Goal: Task Accomplishment & Management: Use online tool/utility

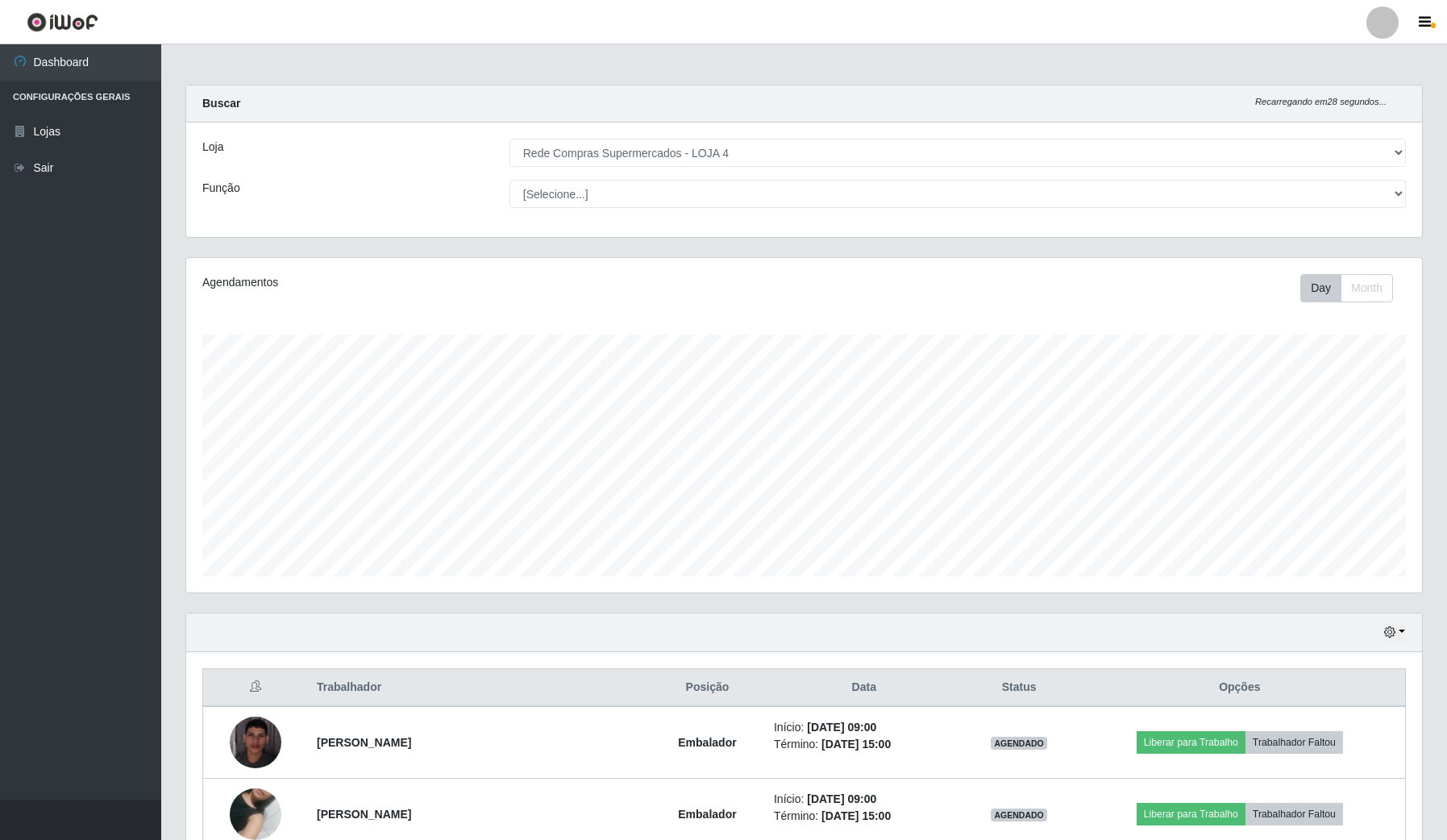
select select "159"
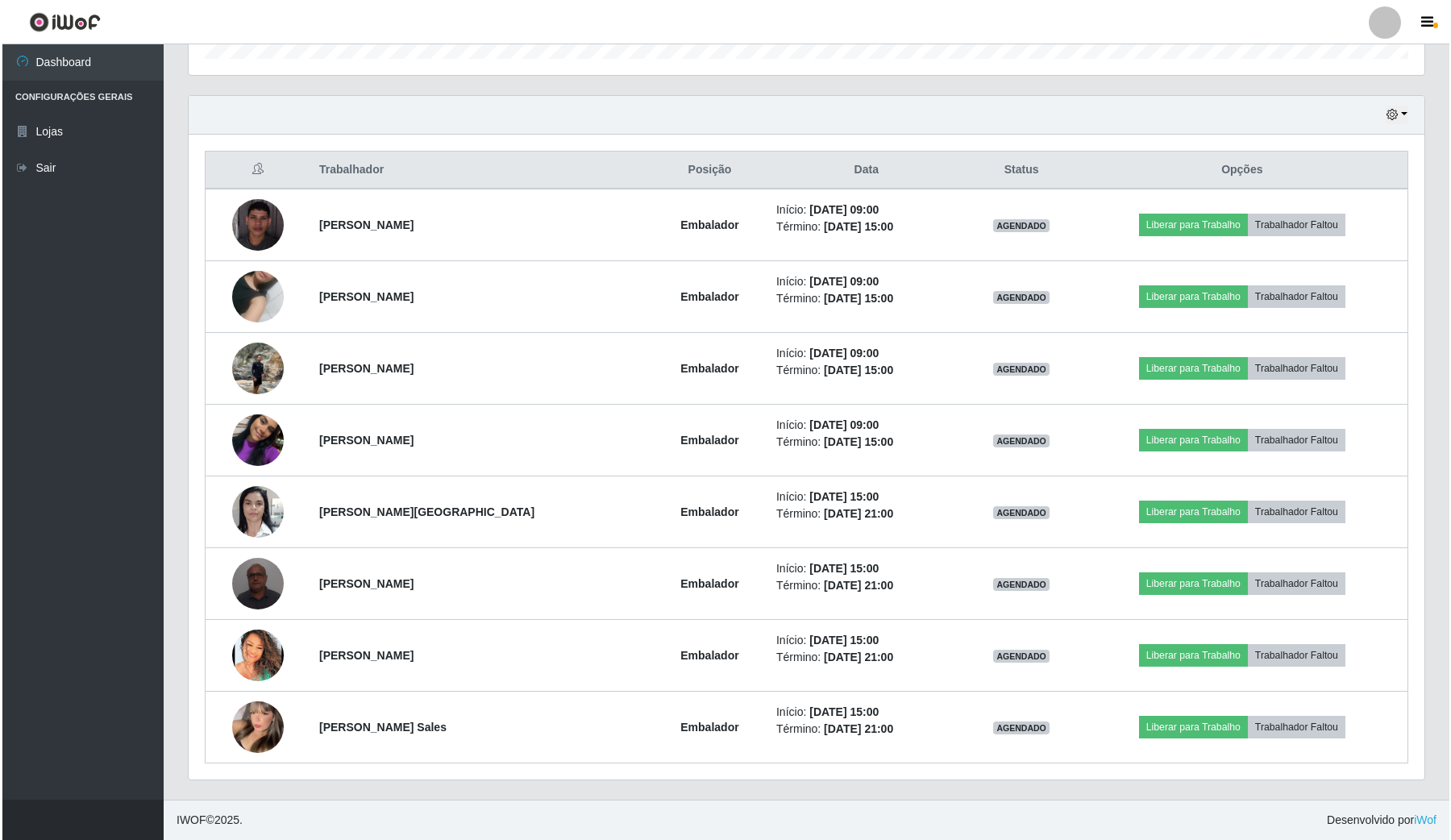
scroll to position [335, 1235]
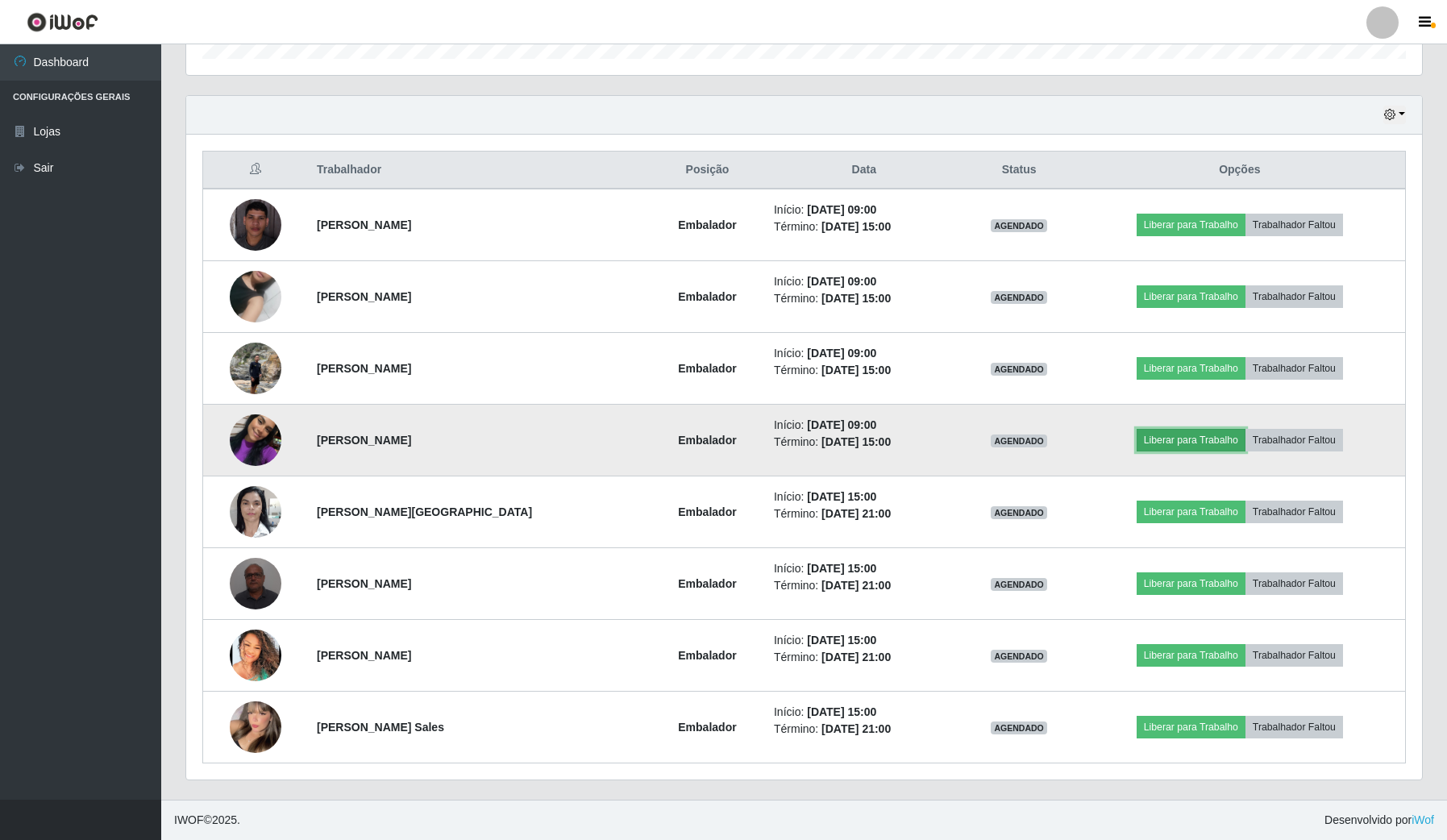
click at [1169, 432] on button "Liberar para Trabalho" at bounding box center [1191, 440] width 109 height 22
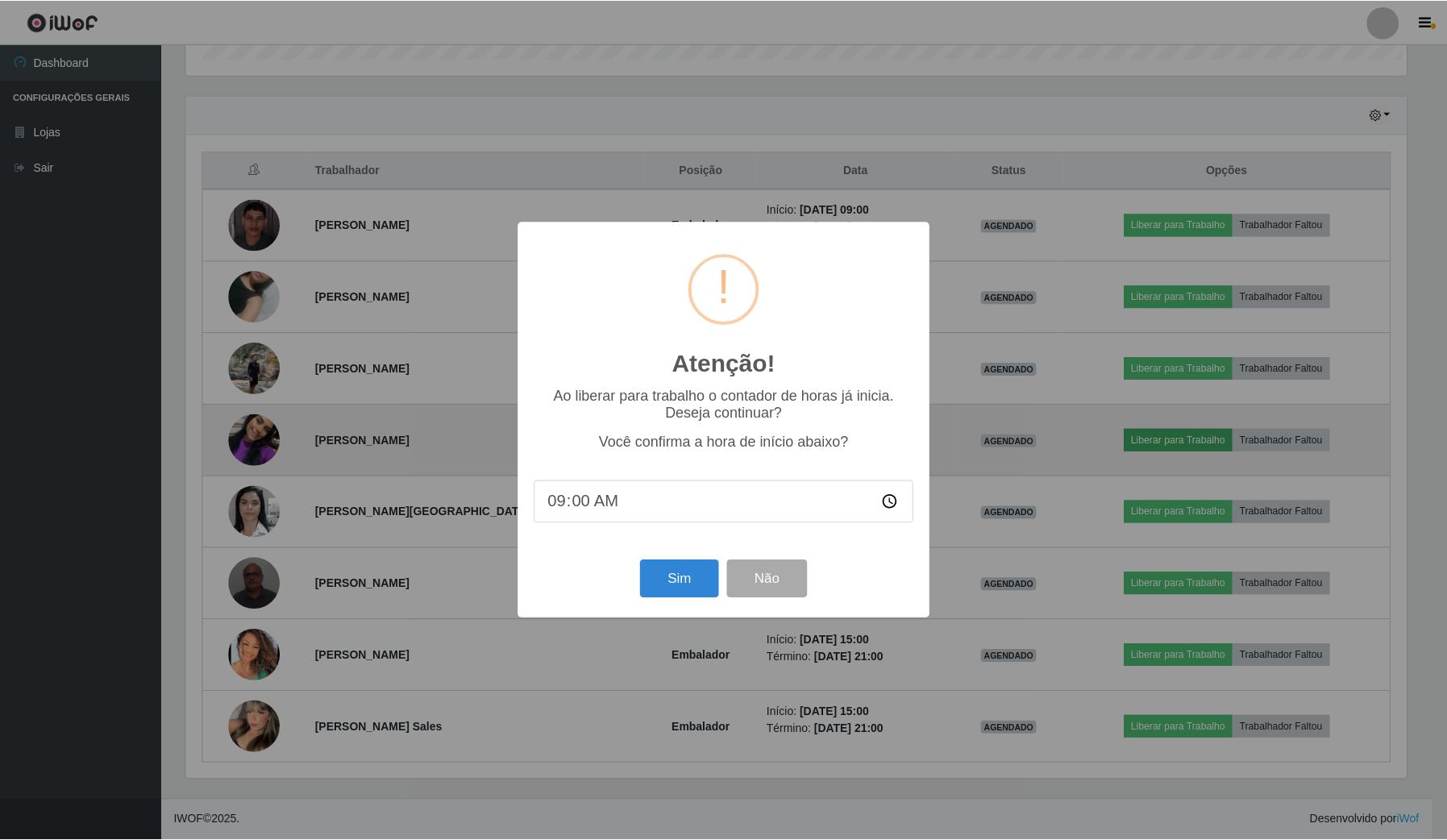
scroll to position [335, 1224]
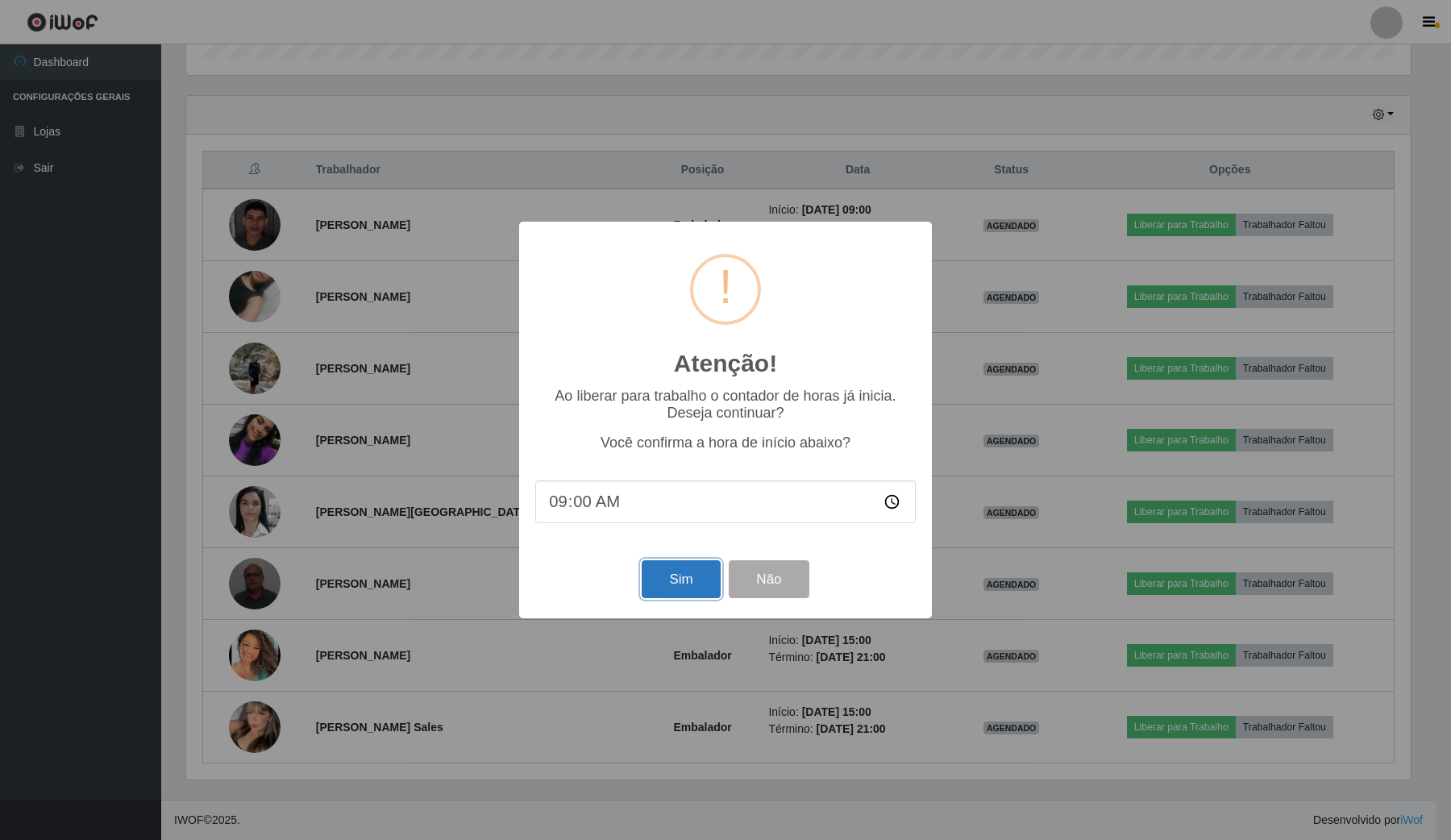
click at [662, 587] on button "Sim" at bounding box center [680, 579] width 78 height 38
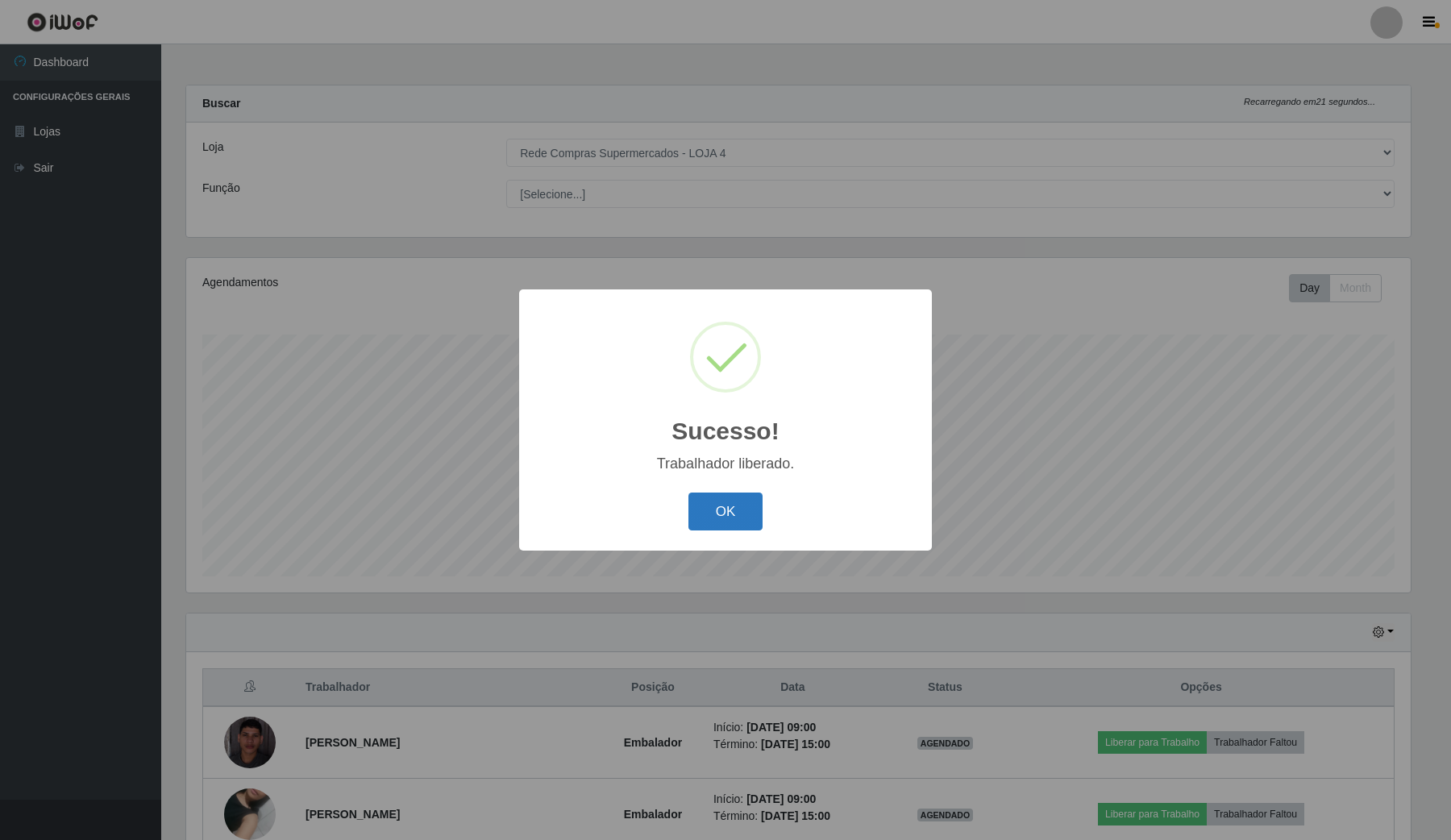
click at [730, 509] on button "OK" at bounding box center [725, 512] width 75 height 38
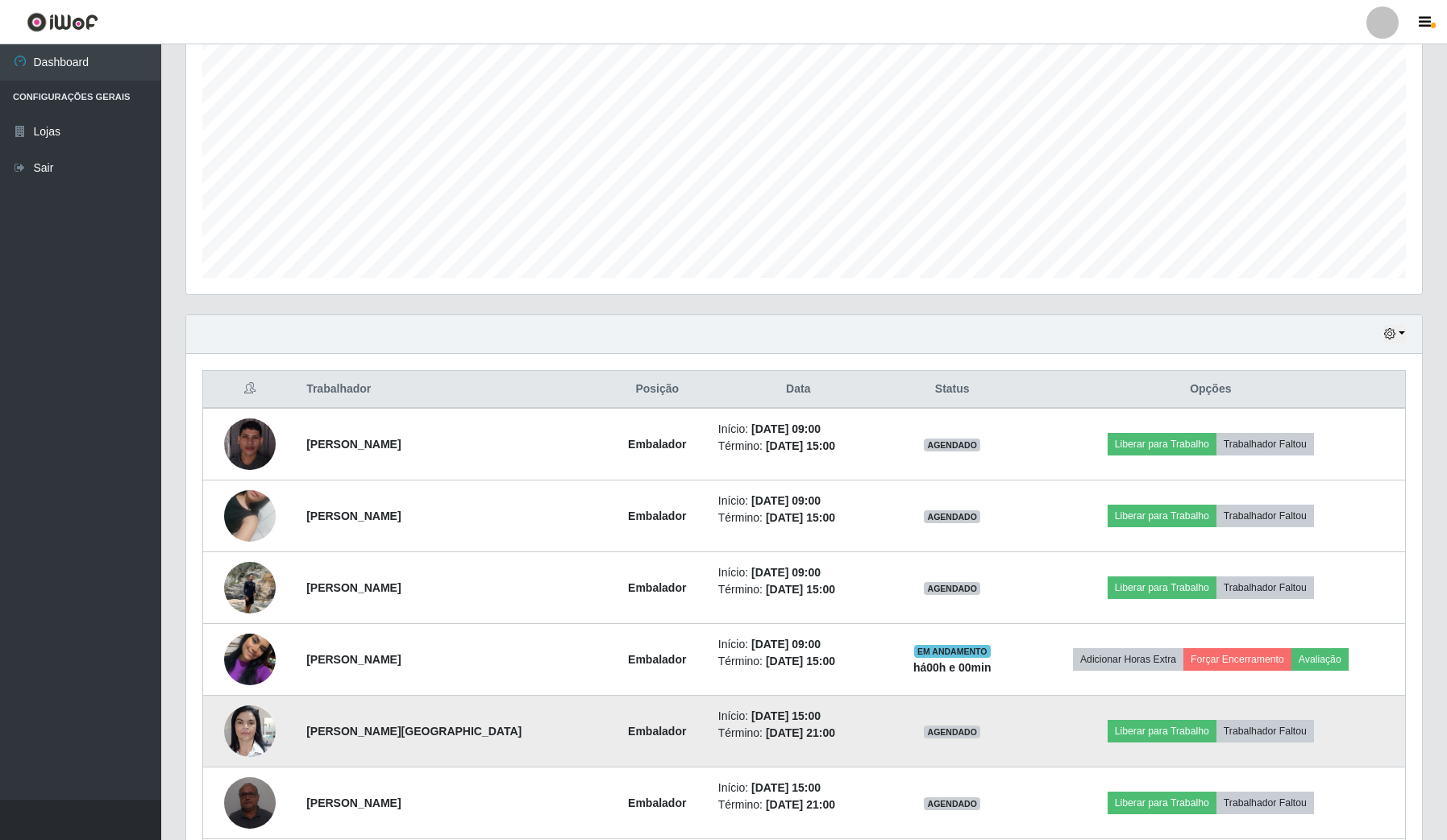
scroll to position [302, 0]
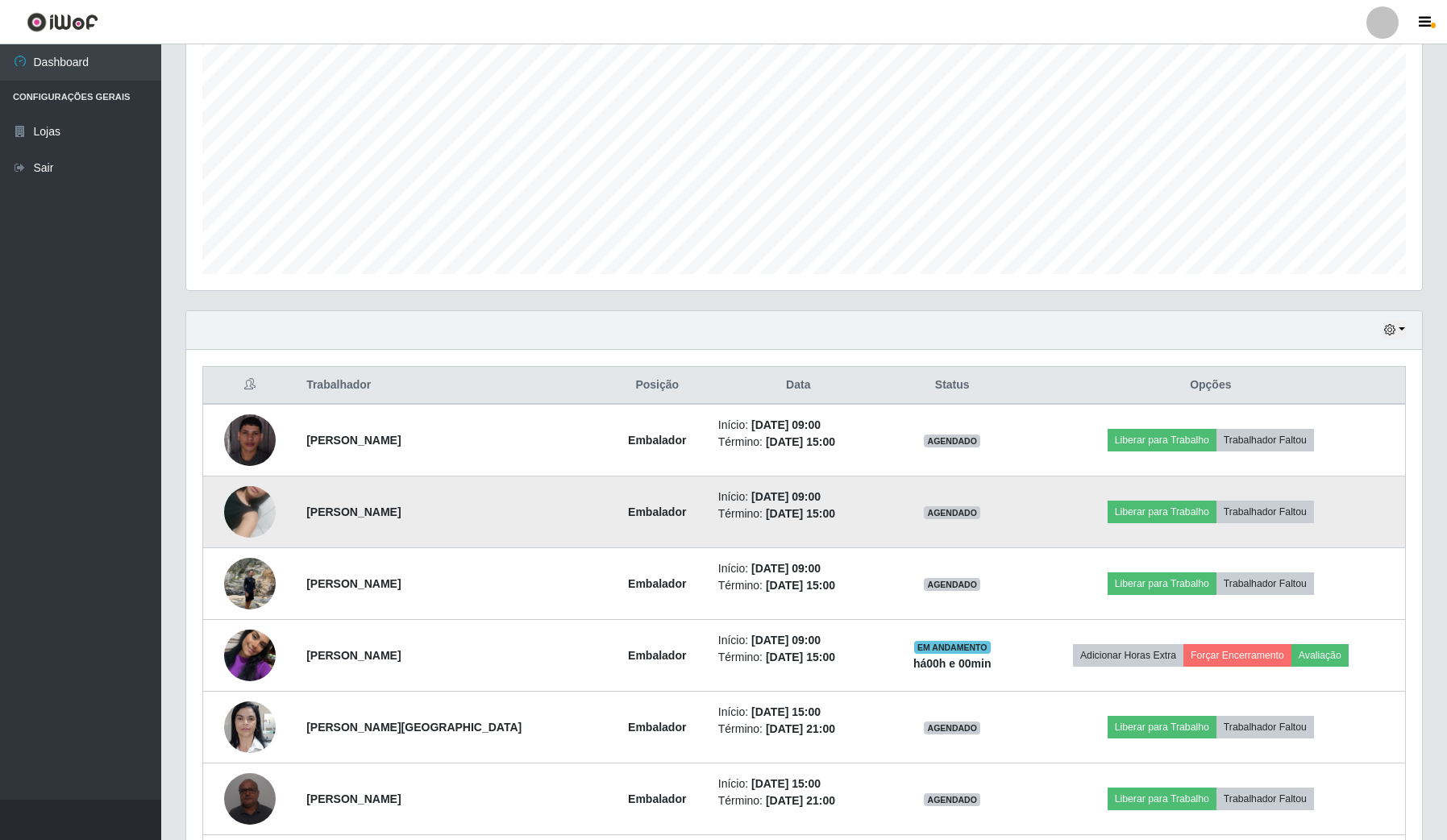
click at [274, 513] on img at bounding box center [249, 512] width 51 height 92
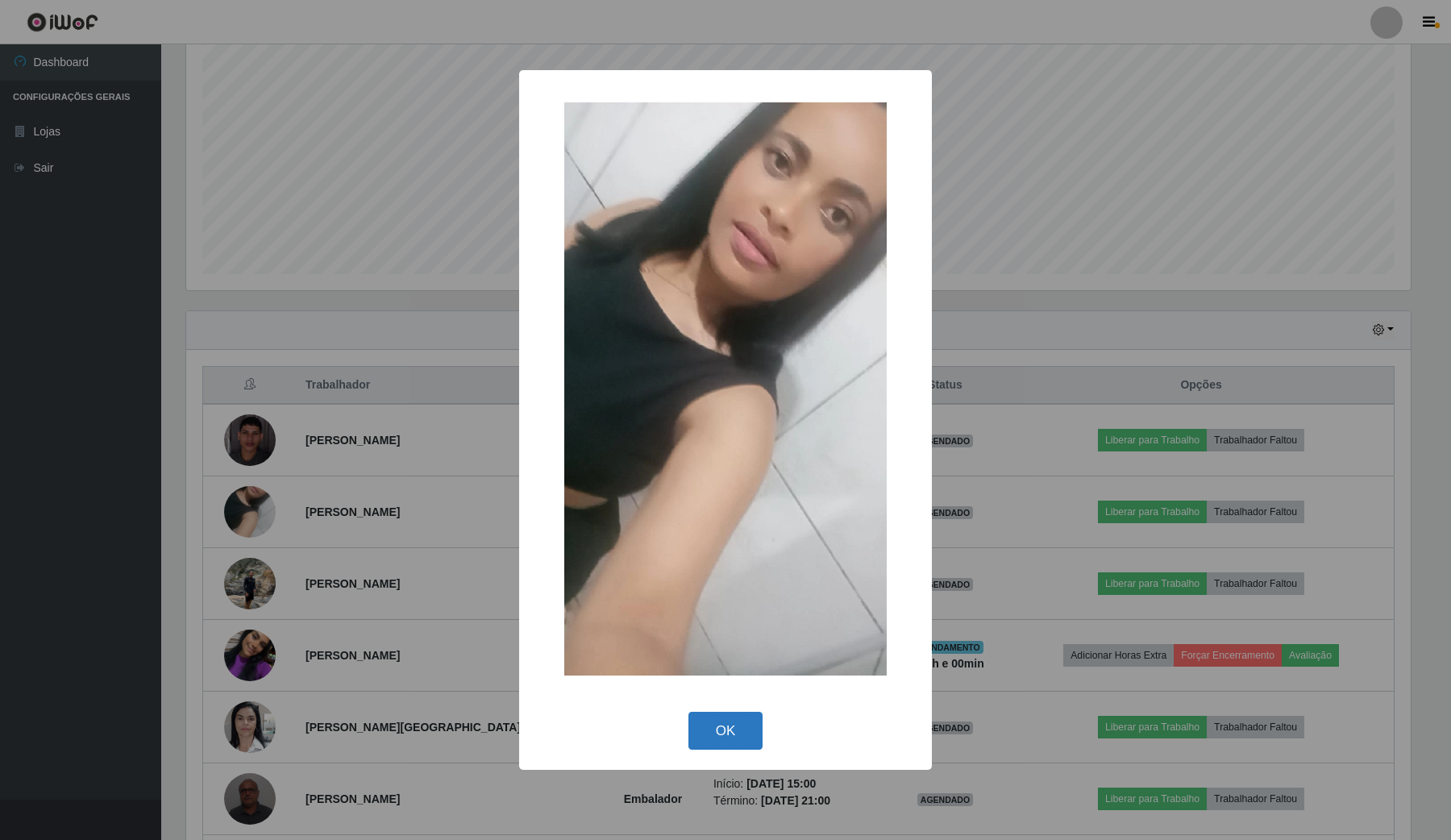
click at [716, 714] on button "OK" at bounding box center [725, 730] width 75 height 38
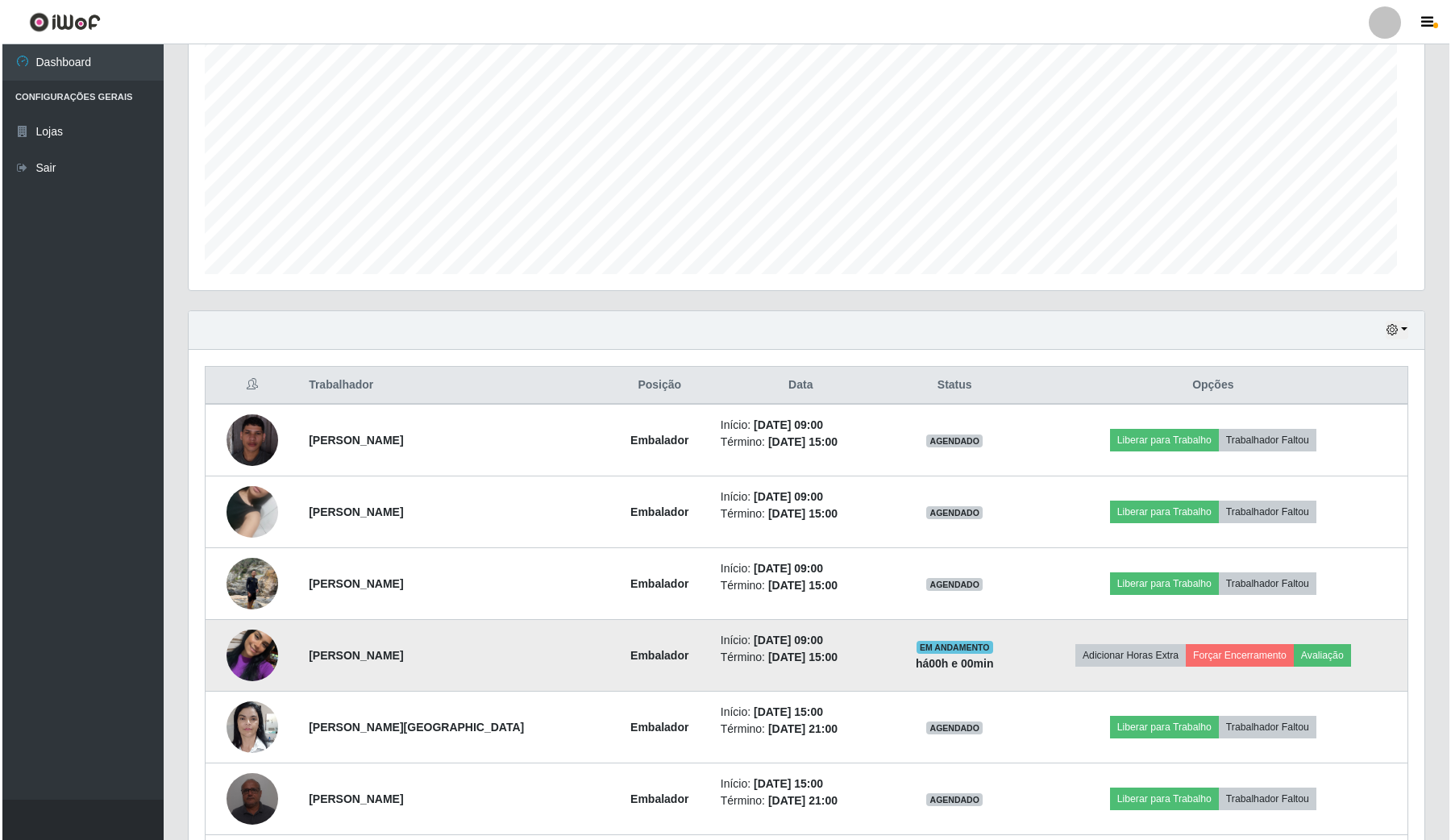
scroll to position [335, 1235]
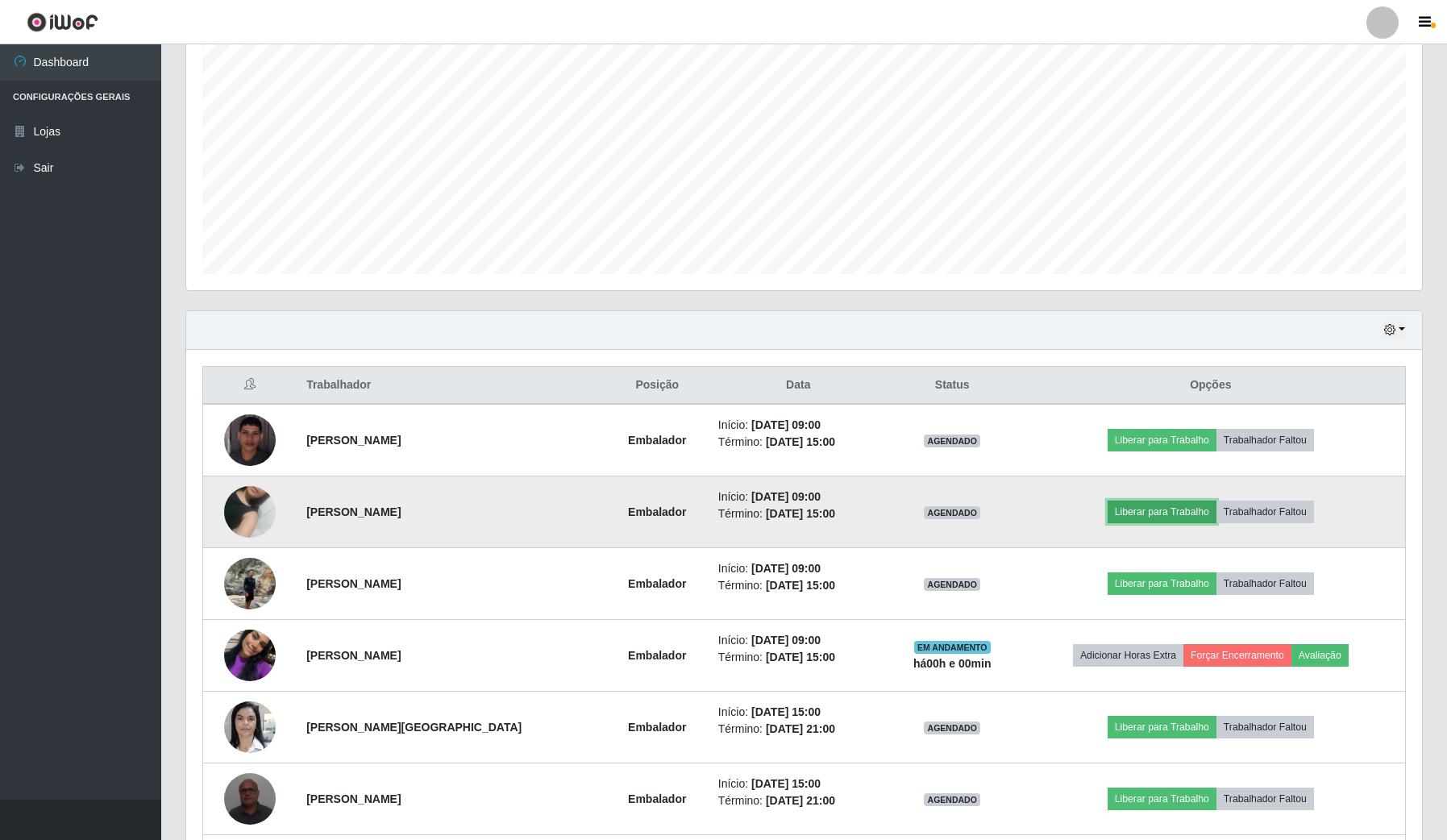
click at [1147, 506] on button "Liberar para Trabalho" at bounding box center [1162, 512] width 109 height 22
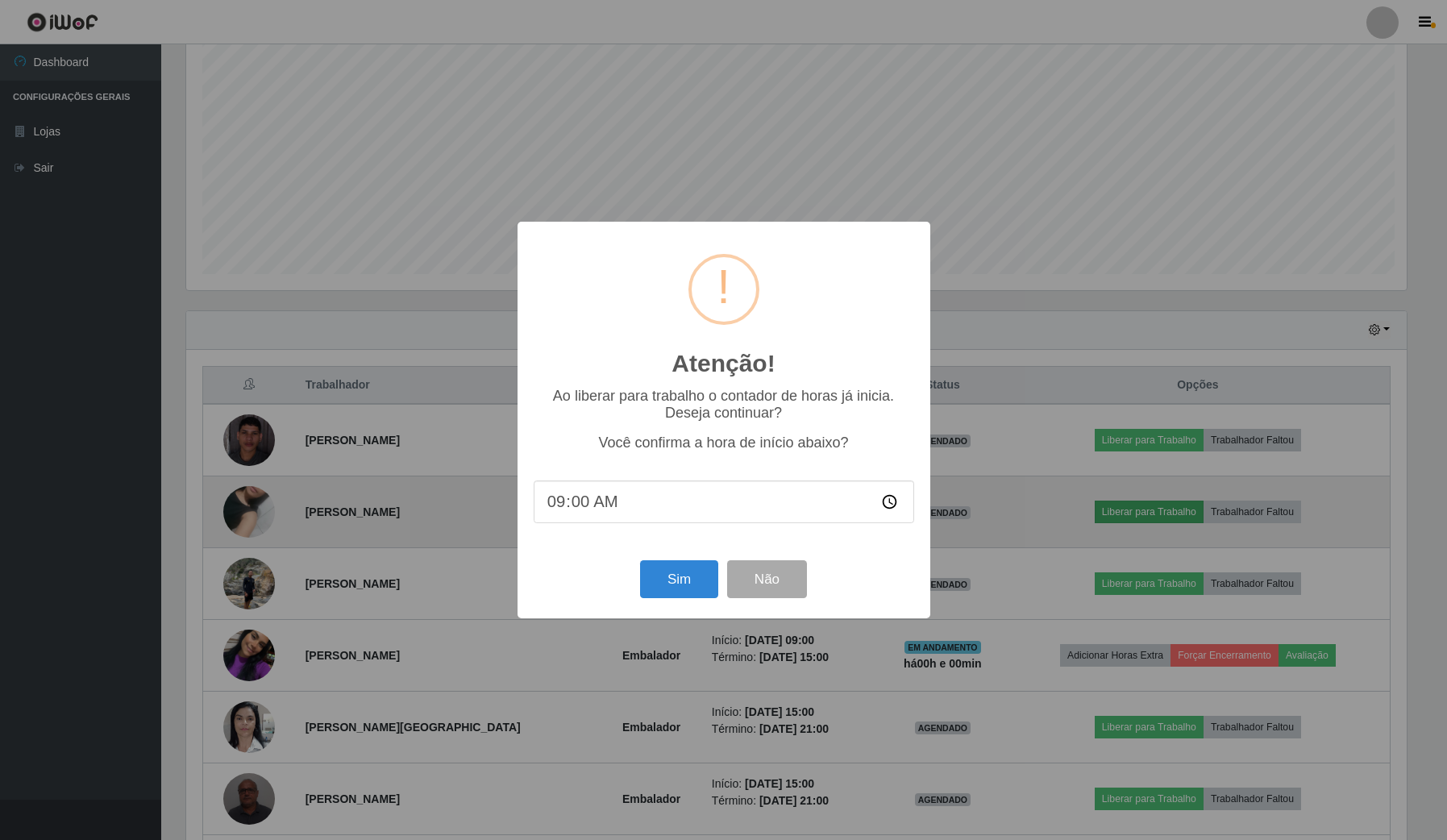
scroll to position [335, 1224]
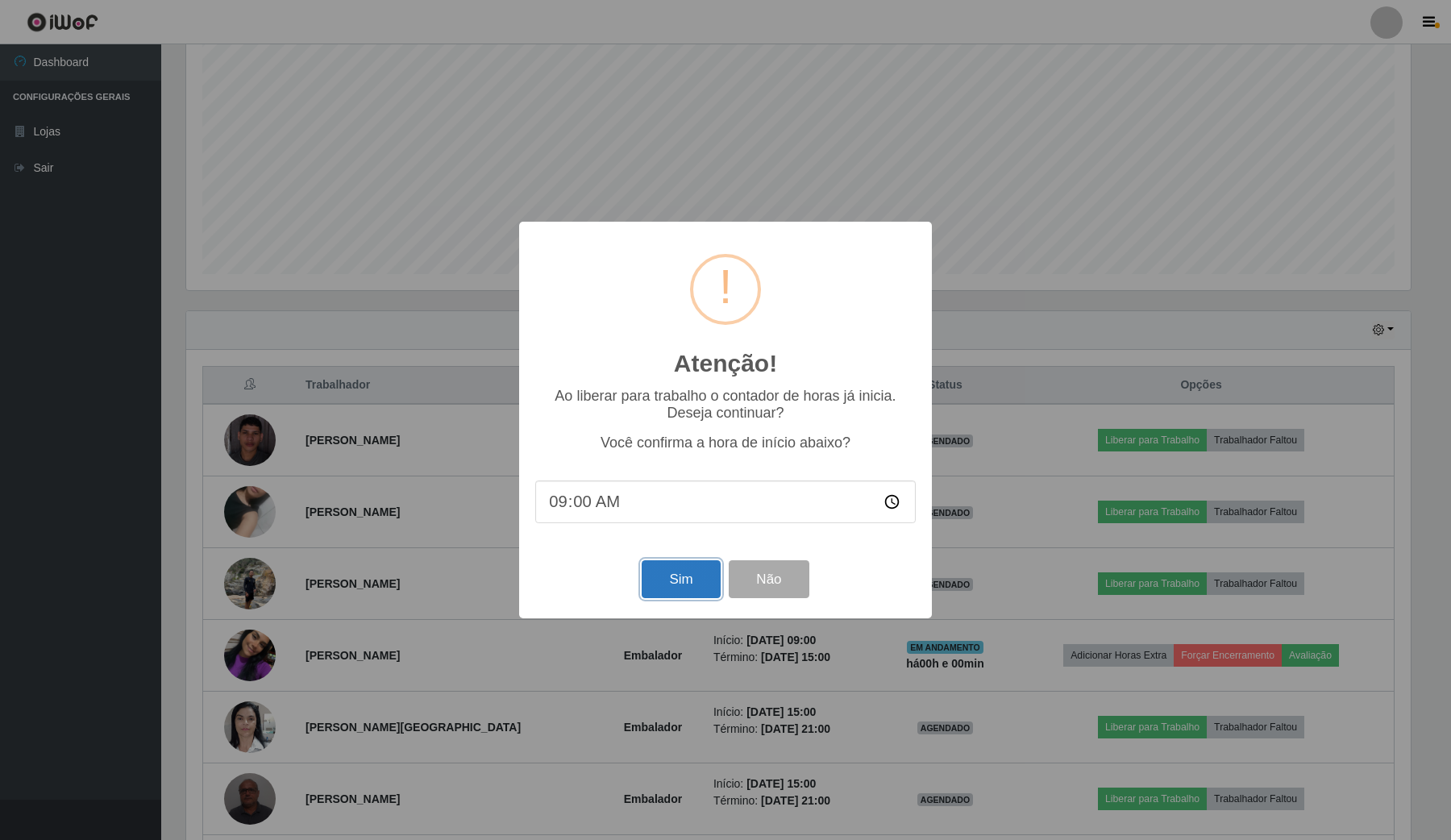
drag, startPoint x: 665, startPoint y: 565, endPoint x: 671, endPoint y: 580, distance: 16.2
click at [670, 579] on button "Sim" at bounding box center [680, 579] width 78 height 38
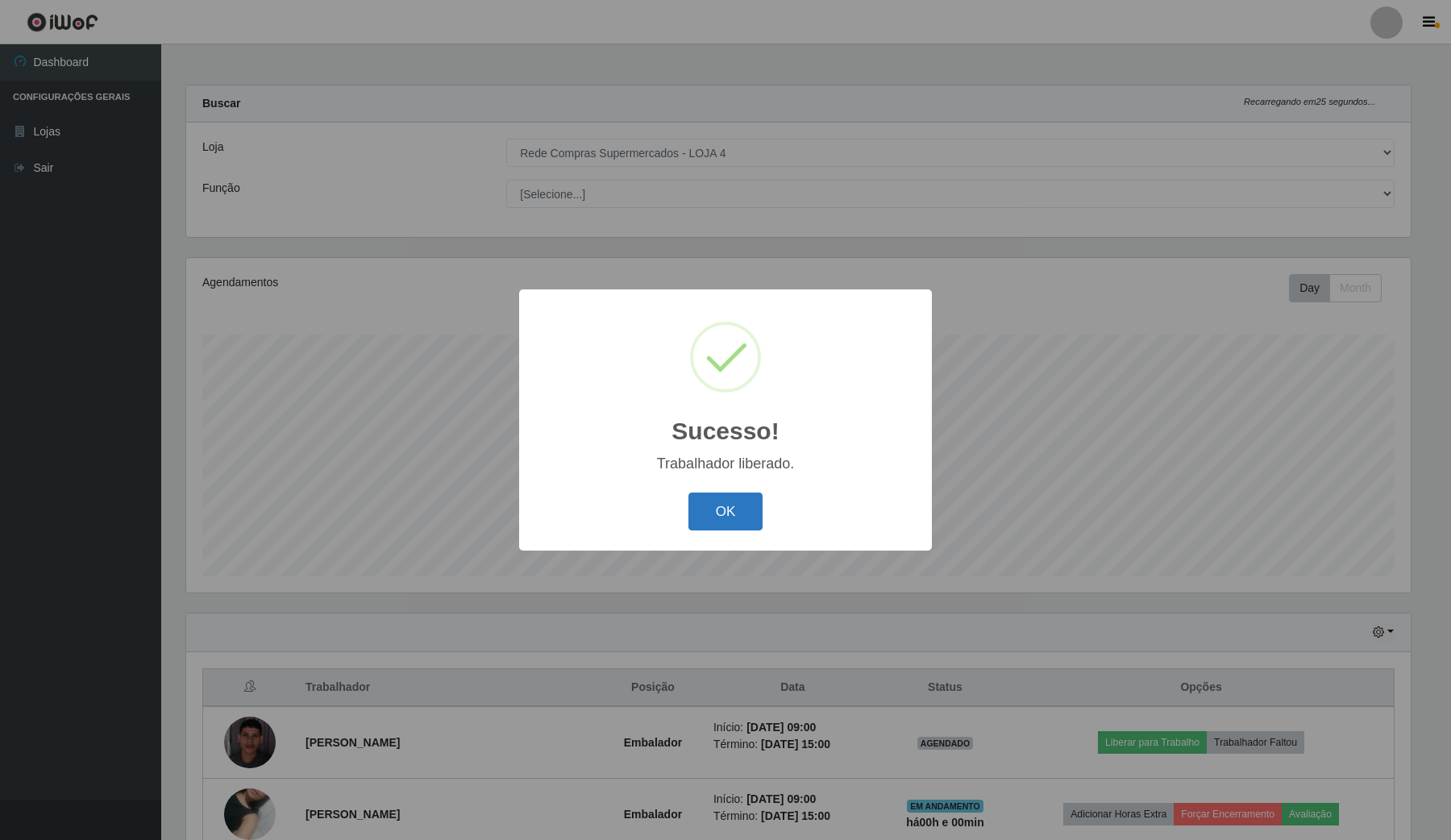
click at [716, 509] on button "OK" at bounding box center [725, 512] width 75 height 38
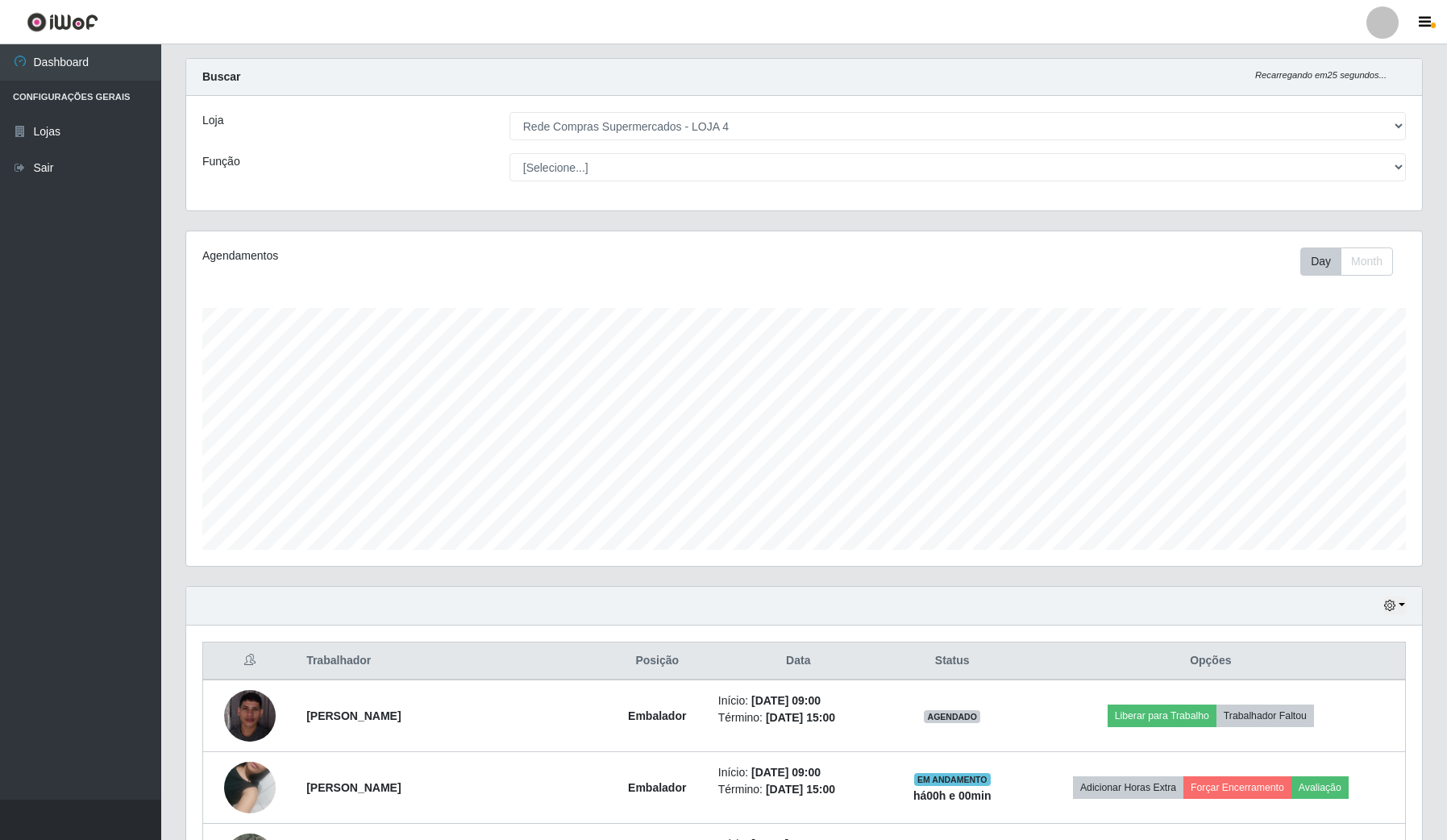
scroll to position [302, 0]
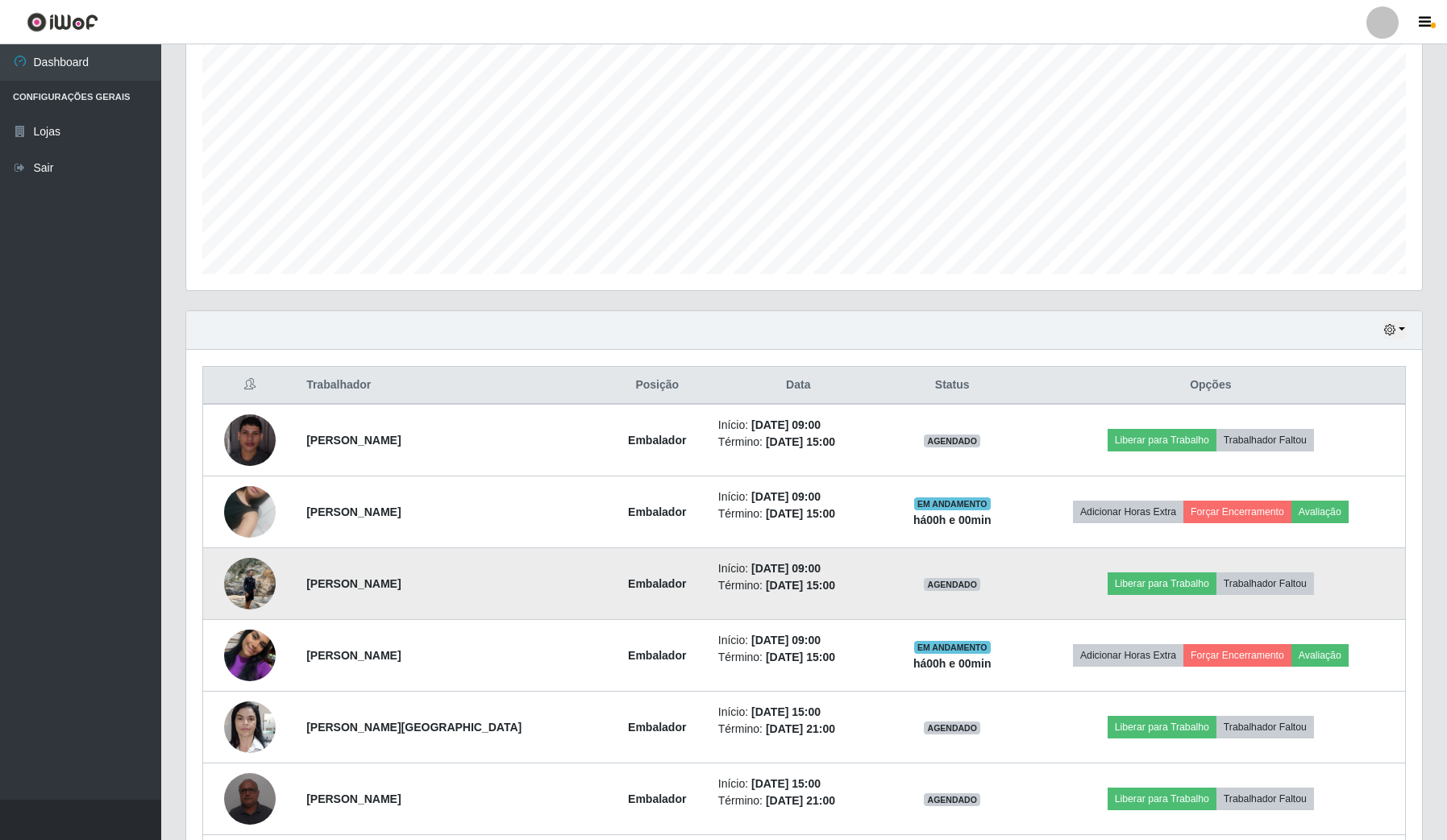
click at [261, 587] on img at bounding box center [249, 583] width 51 height 68
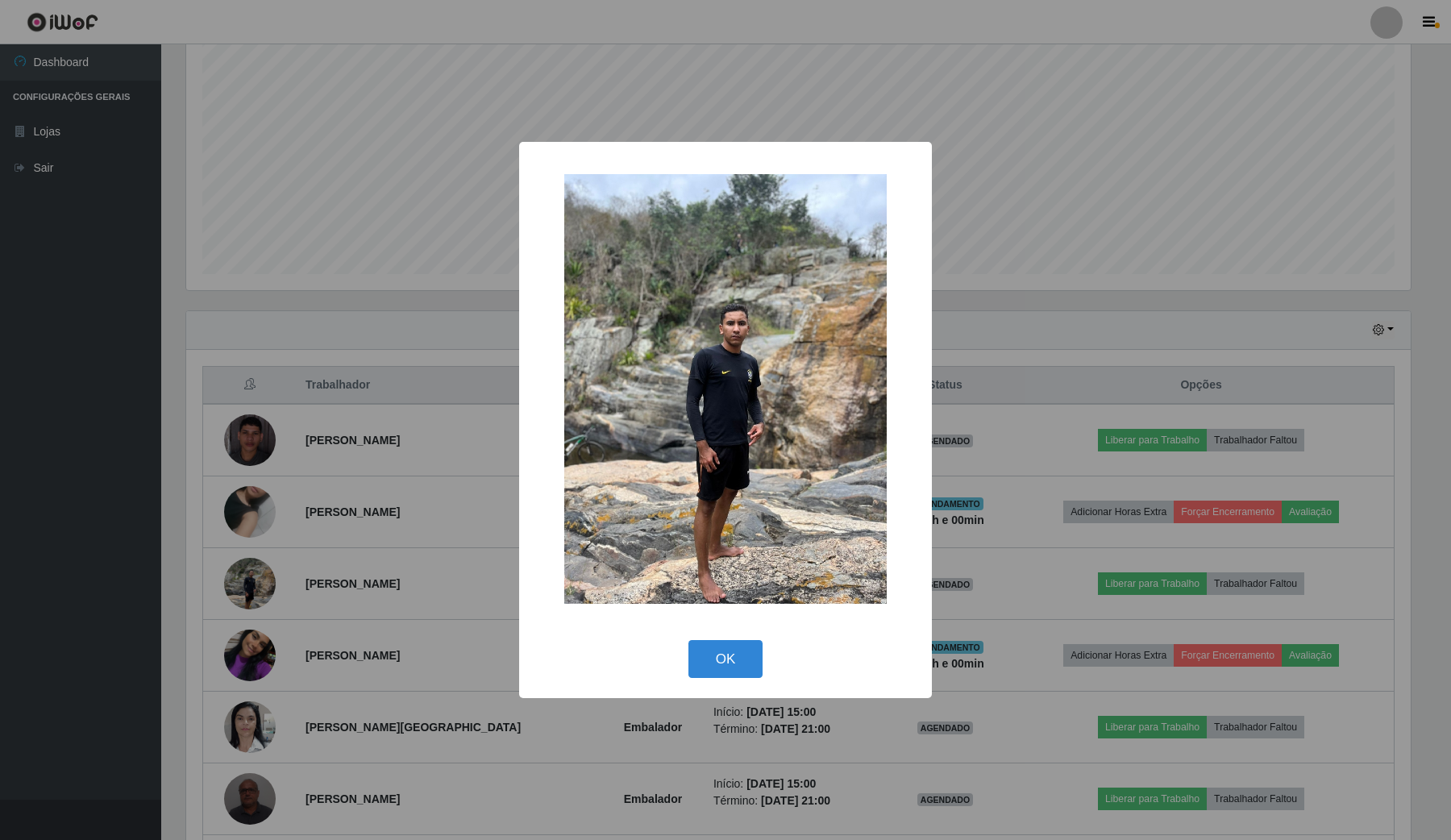
click at [750, 417] on img at bounding box center [725, 389] width 323 height 430
click at [731, 647] on button "OK" at bounding box center [725, 659] width 75 height 38
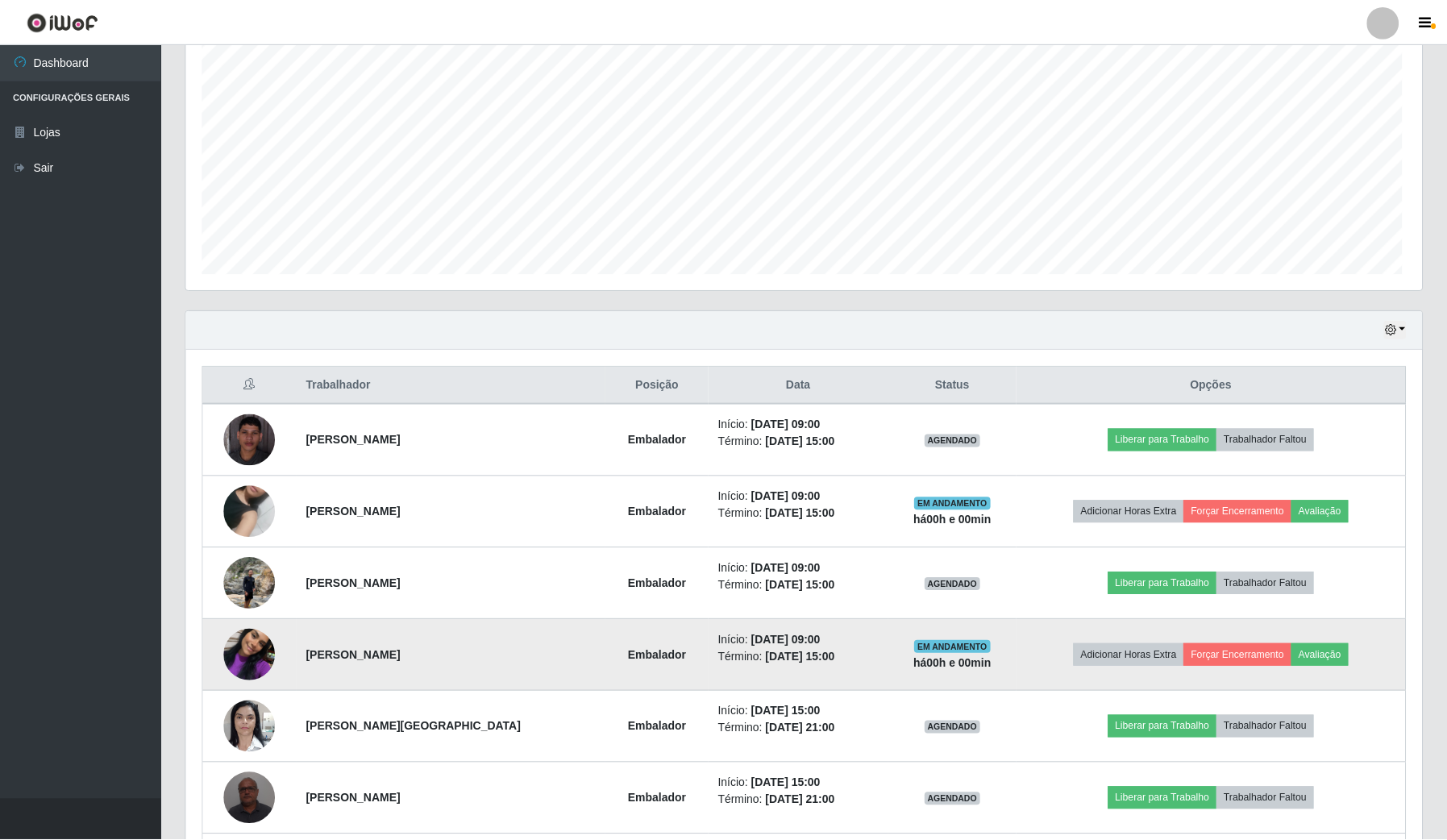
scroll to position [0, 0]
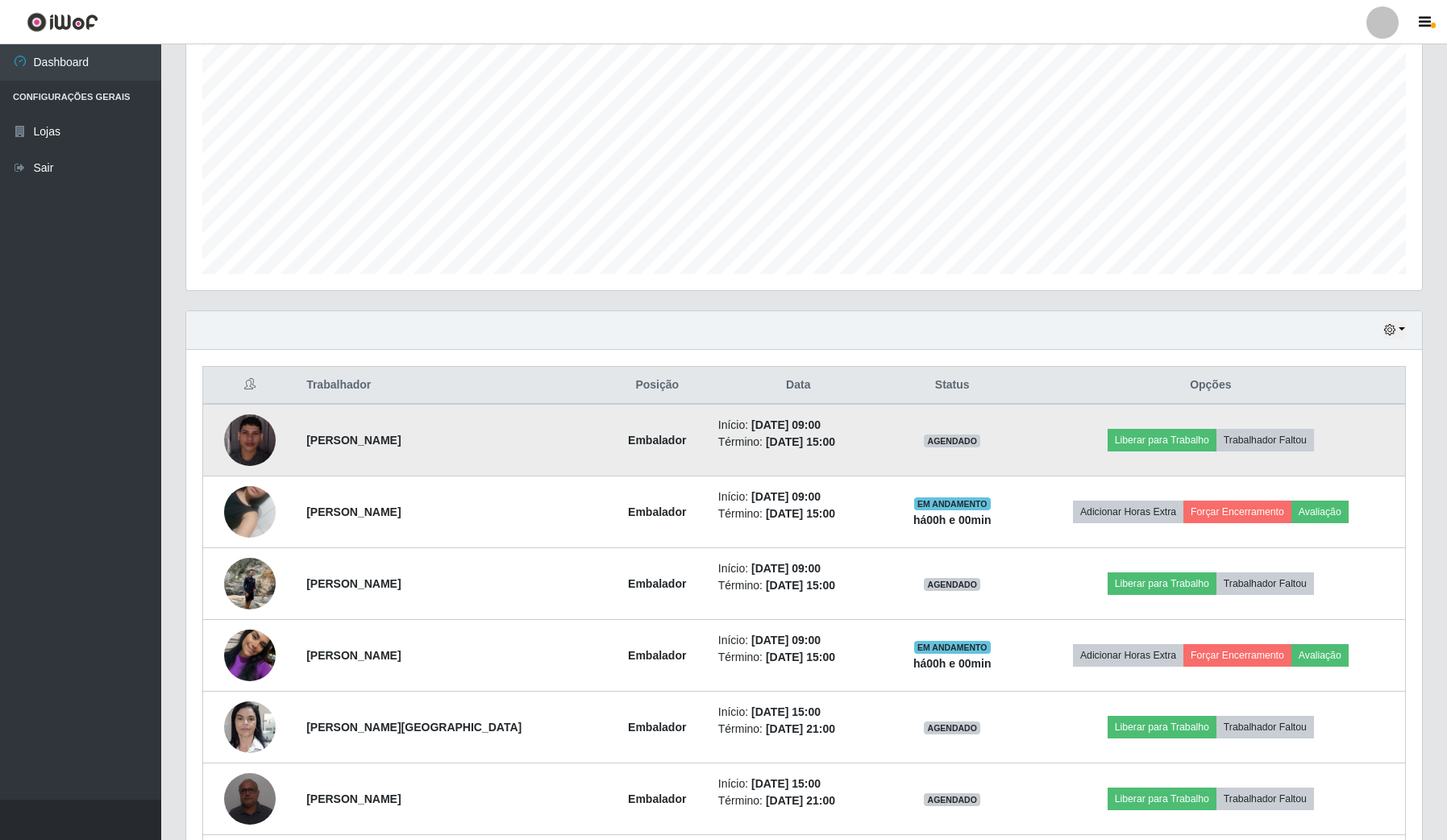
click at [255, 435] on img at bounding box center [249, 440] width 51 height 51
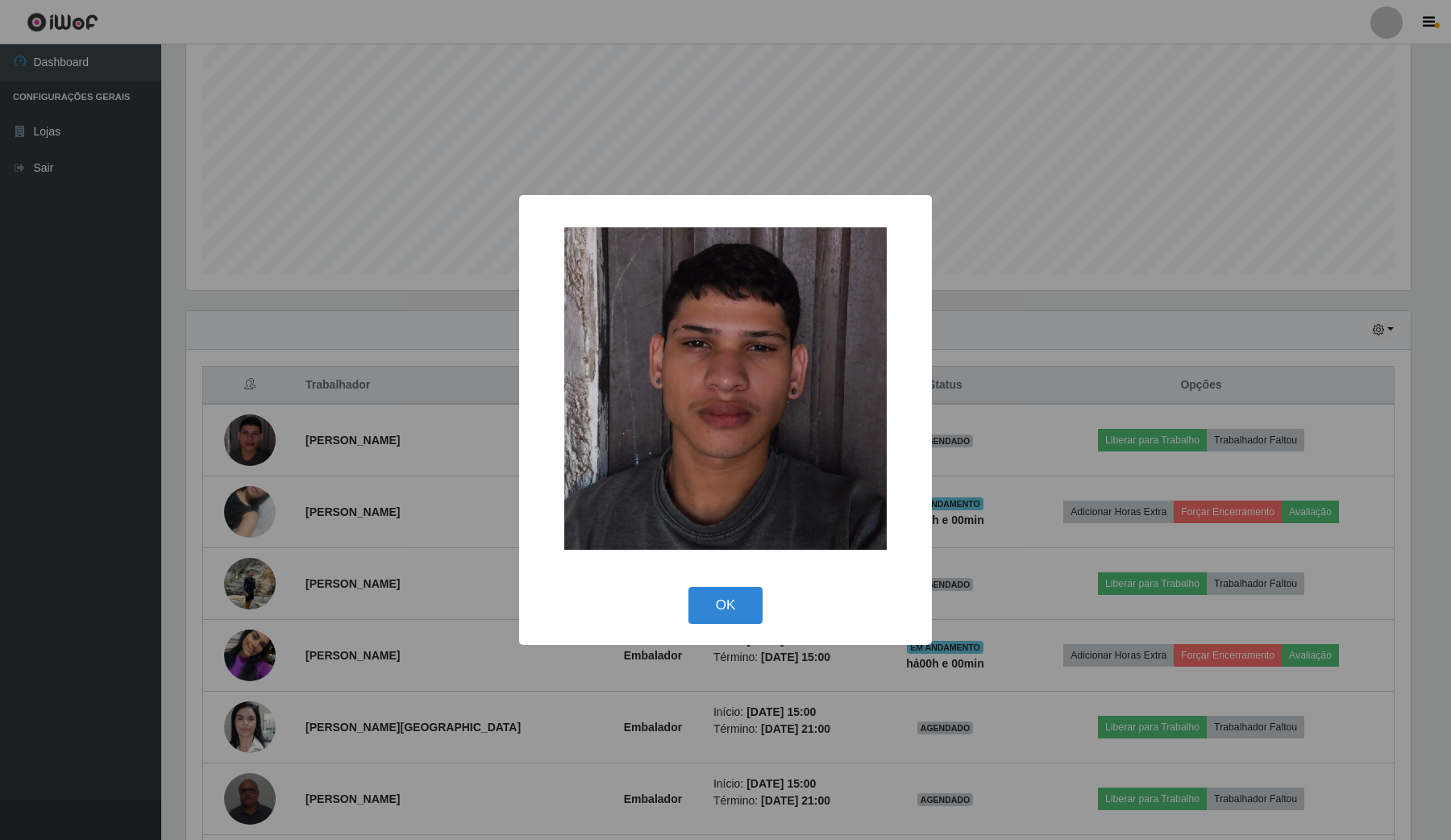
click at [292, 460] on div "× OK Cancel" at bounding box center [725, 420] width 1451 height 840
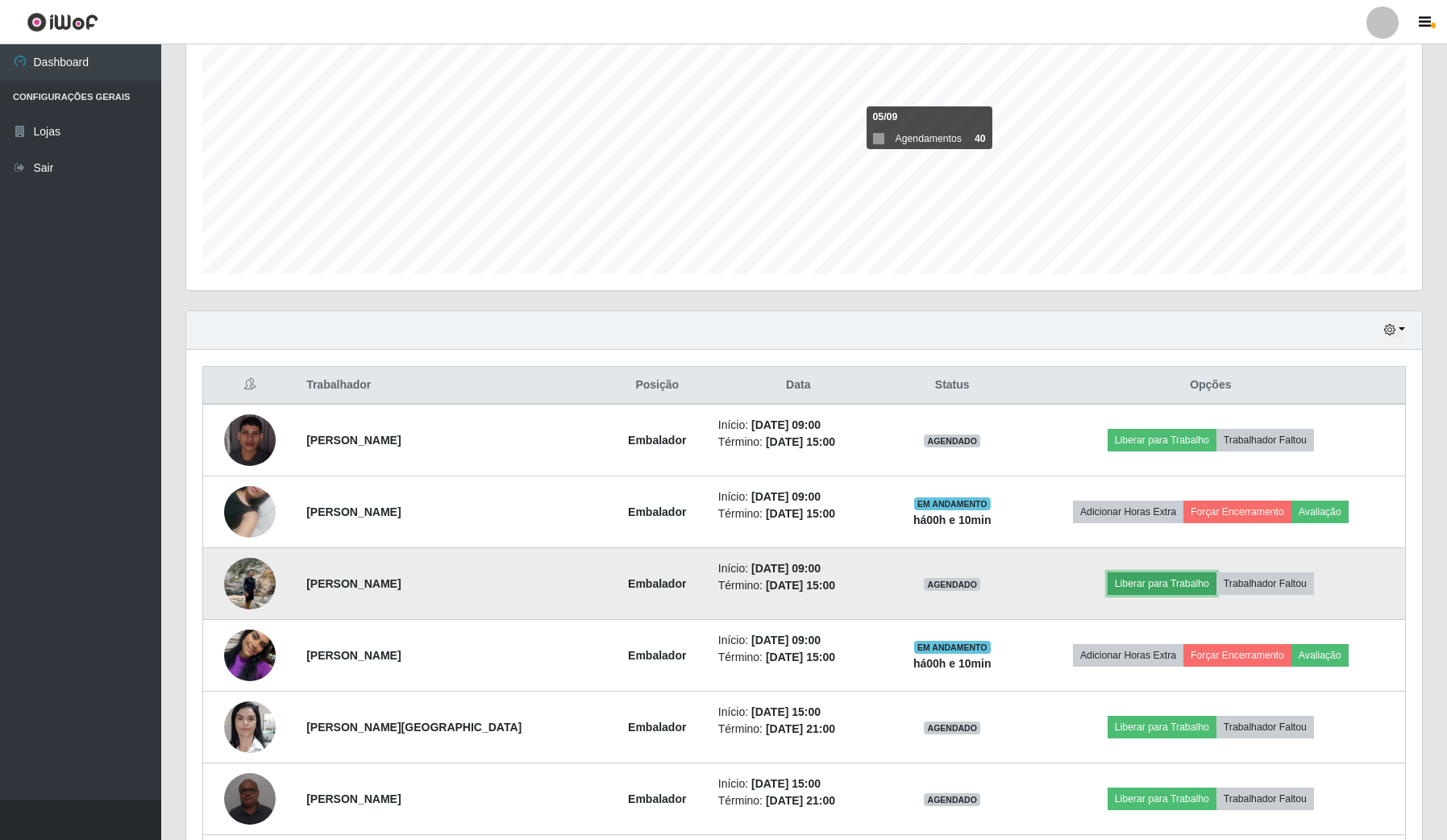
click at [1192, 590] on button "Liberar para Trabalho" at bounding box center [1162, 583] width 109 height 22
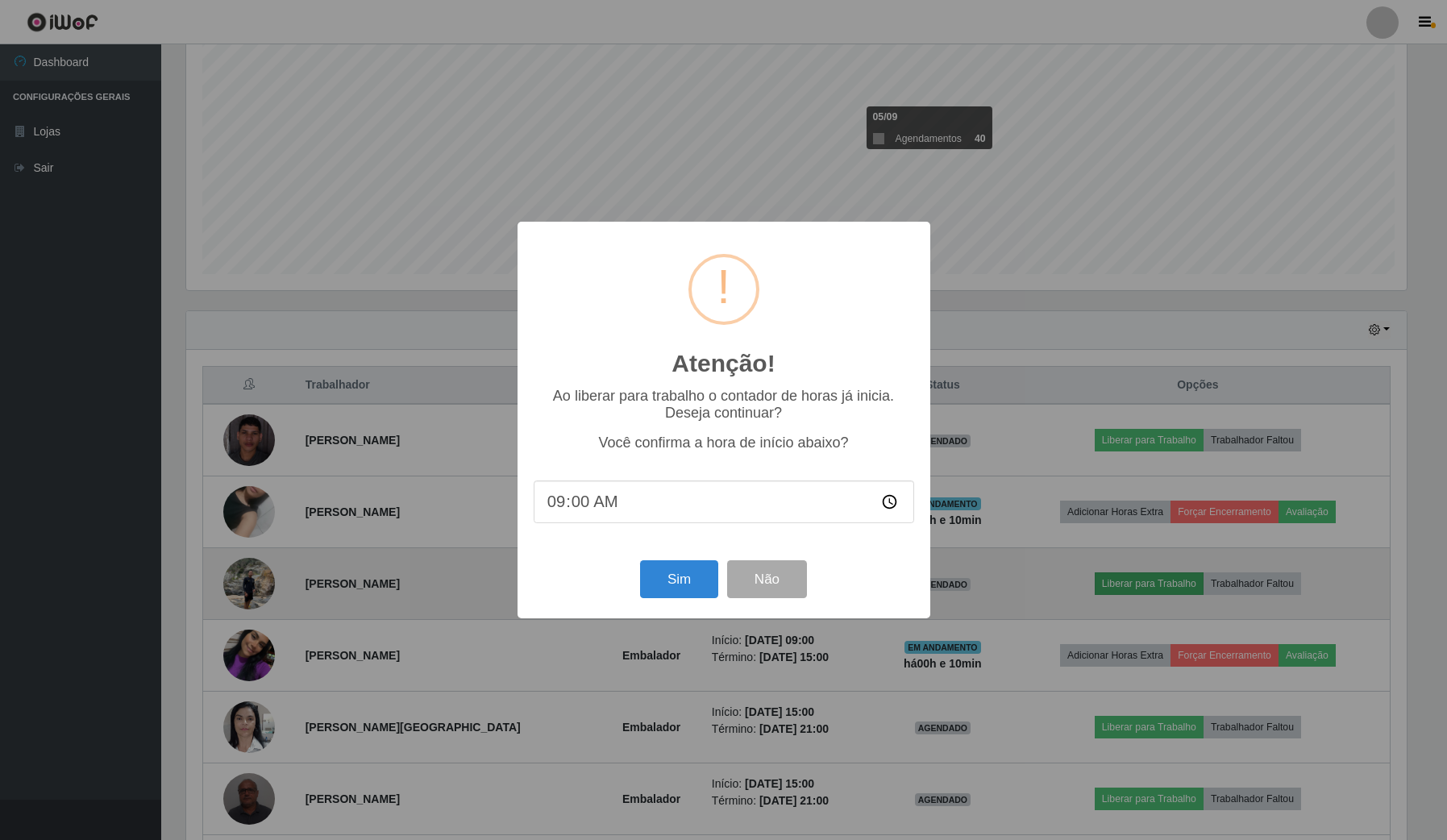
scroll to position [335, 1224]
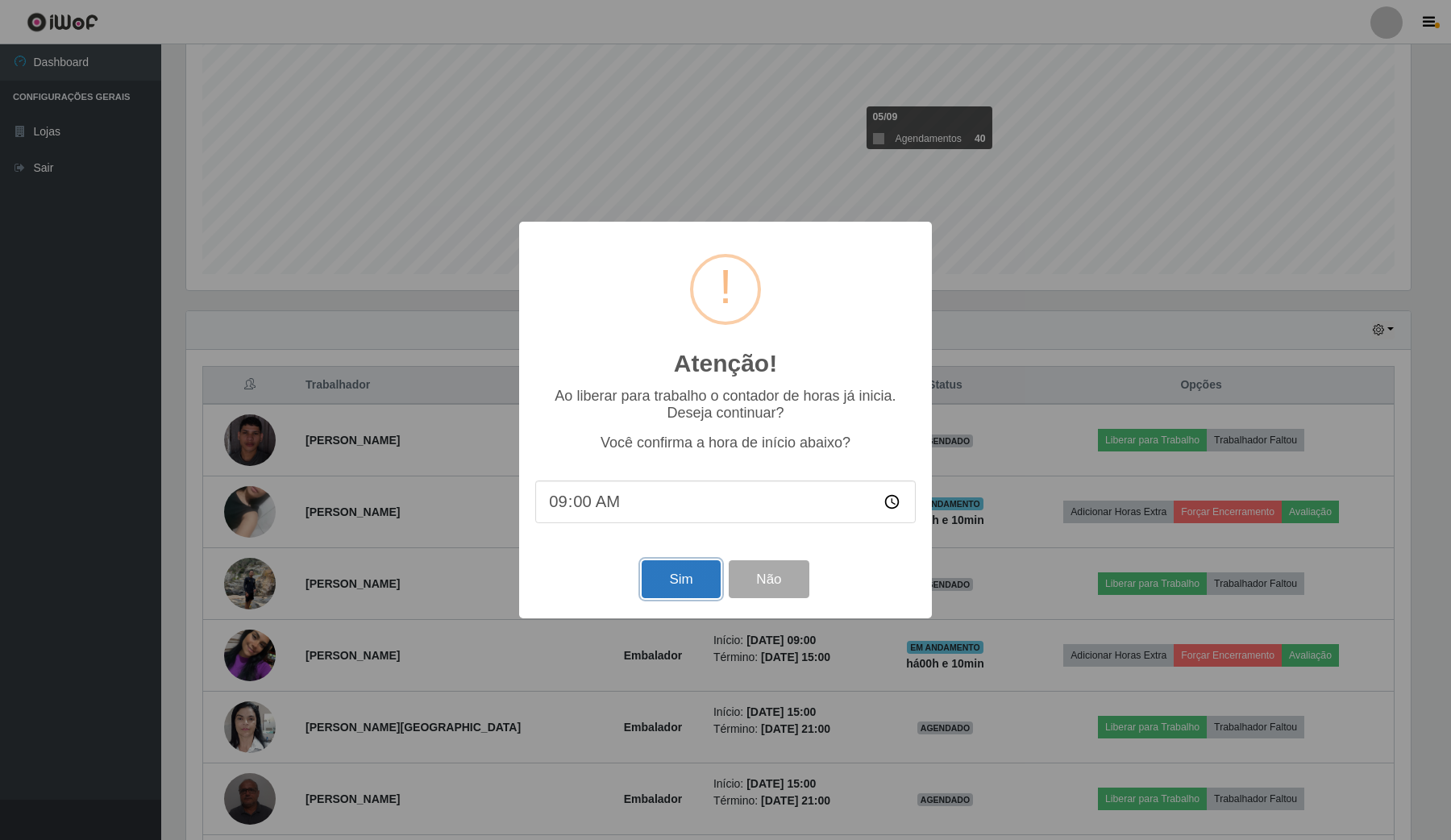
click at [684, 597] on button "Sim" at bounding box center [680, 579] width 78 height 38
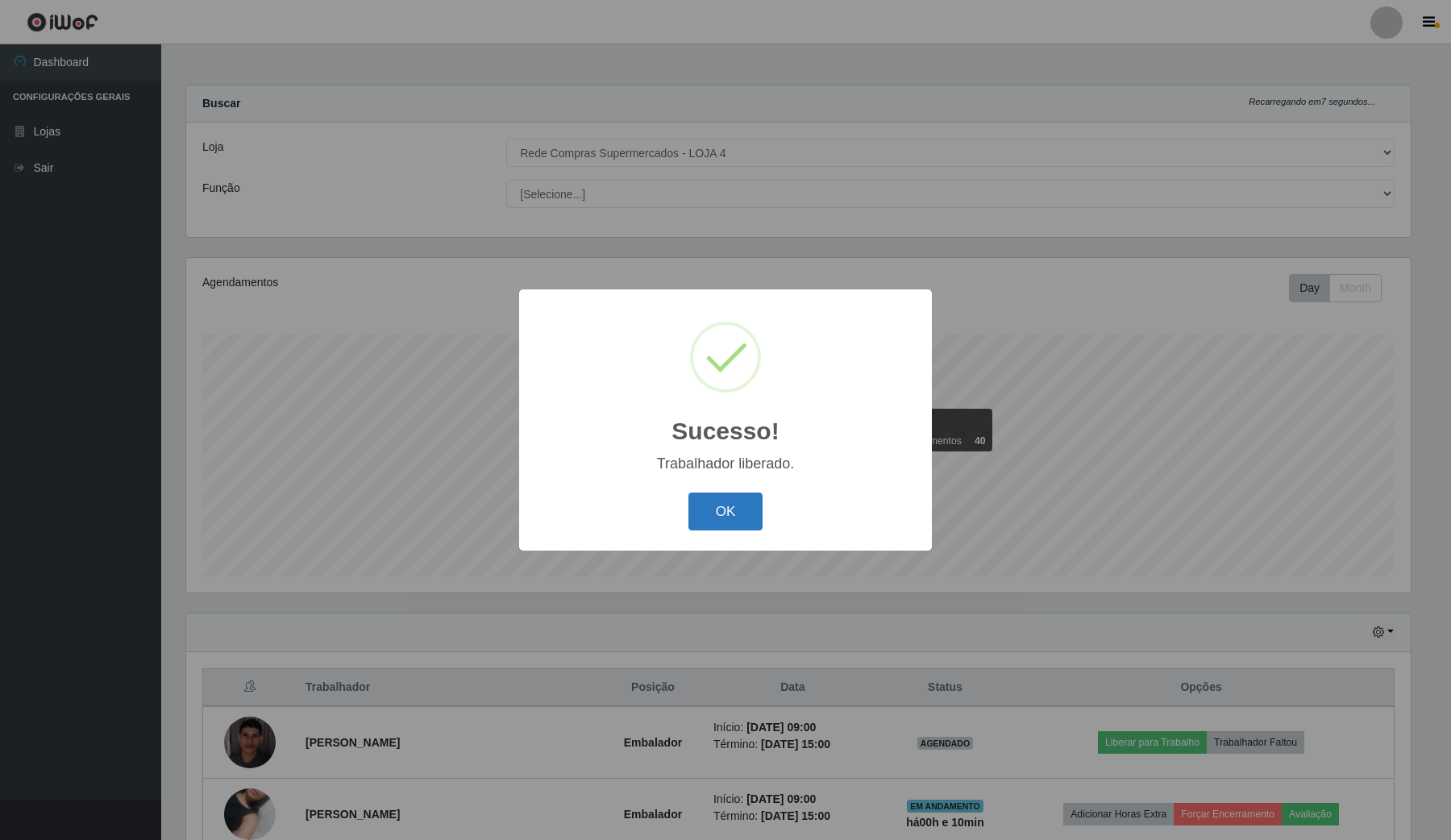
click at [739, 496] on button "OK" at bounding box center [725, 512] width 75 height 38
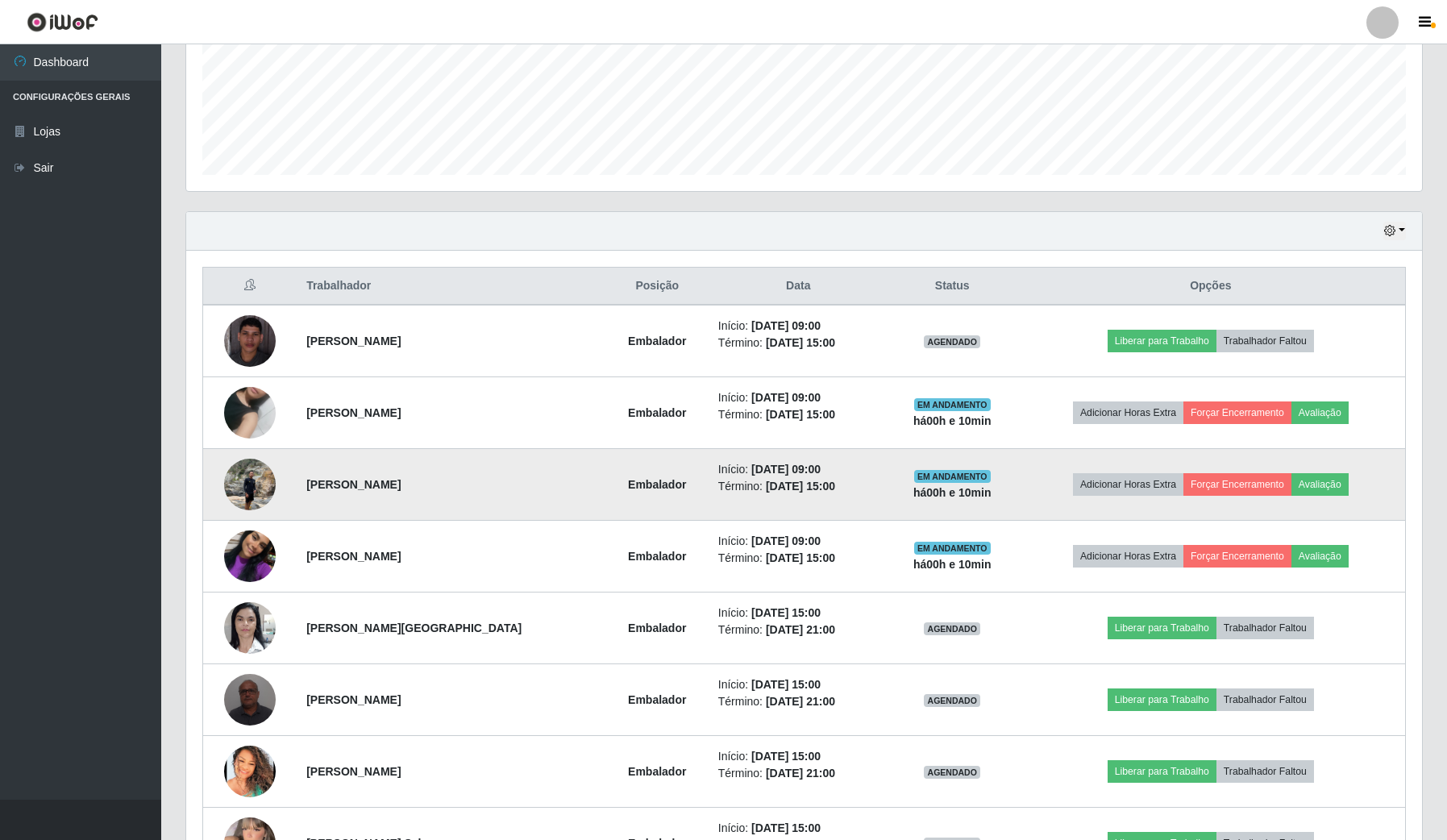
scroll to position [403, 0]
